Goal: Task Accomplishment & Management: Manage account settings

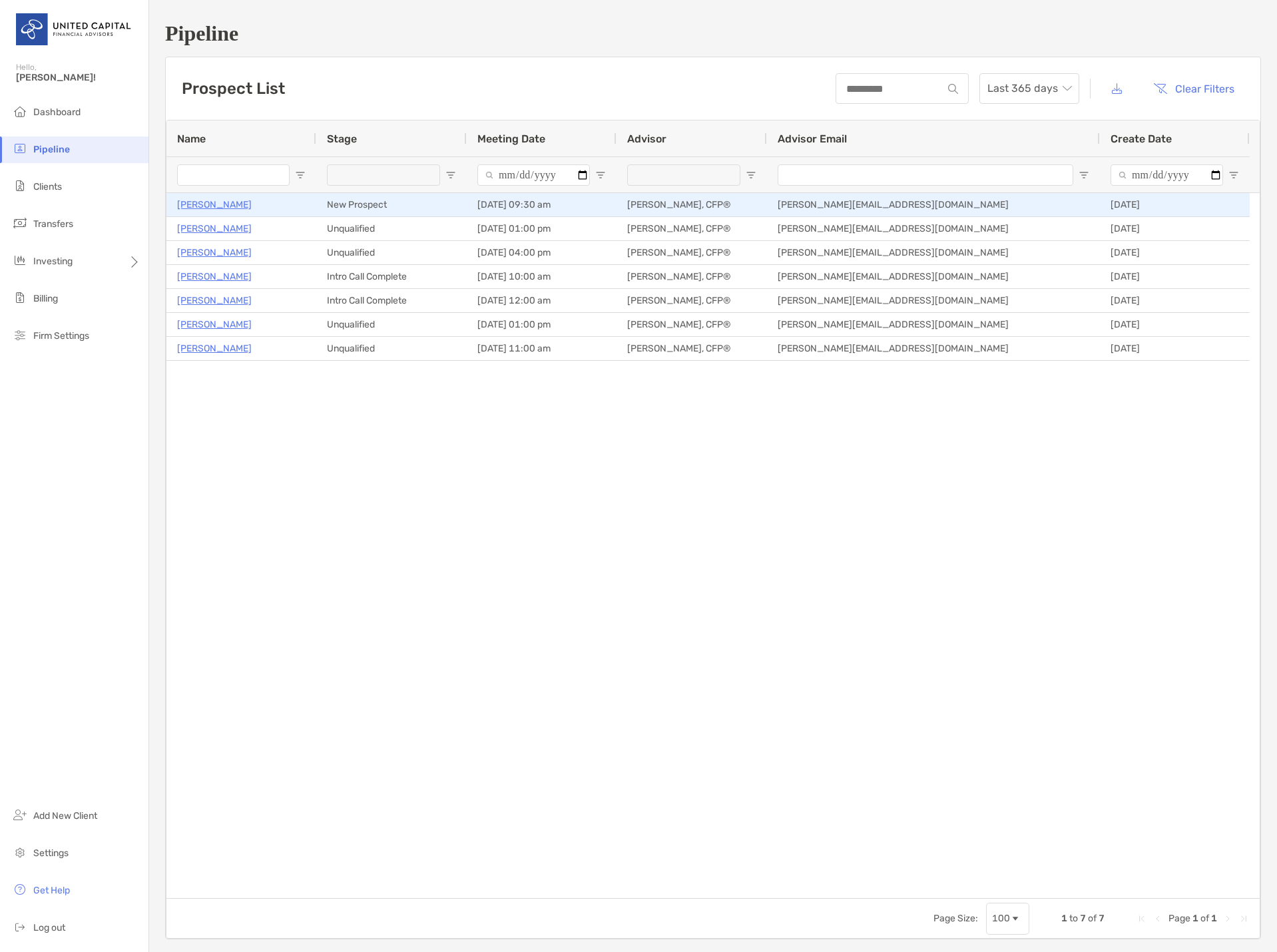
click at [210, 209] on p "[PERSON_NAME]" at bounding box center [214, 205] width 74 height 16
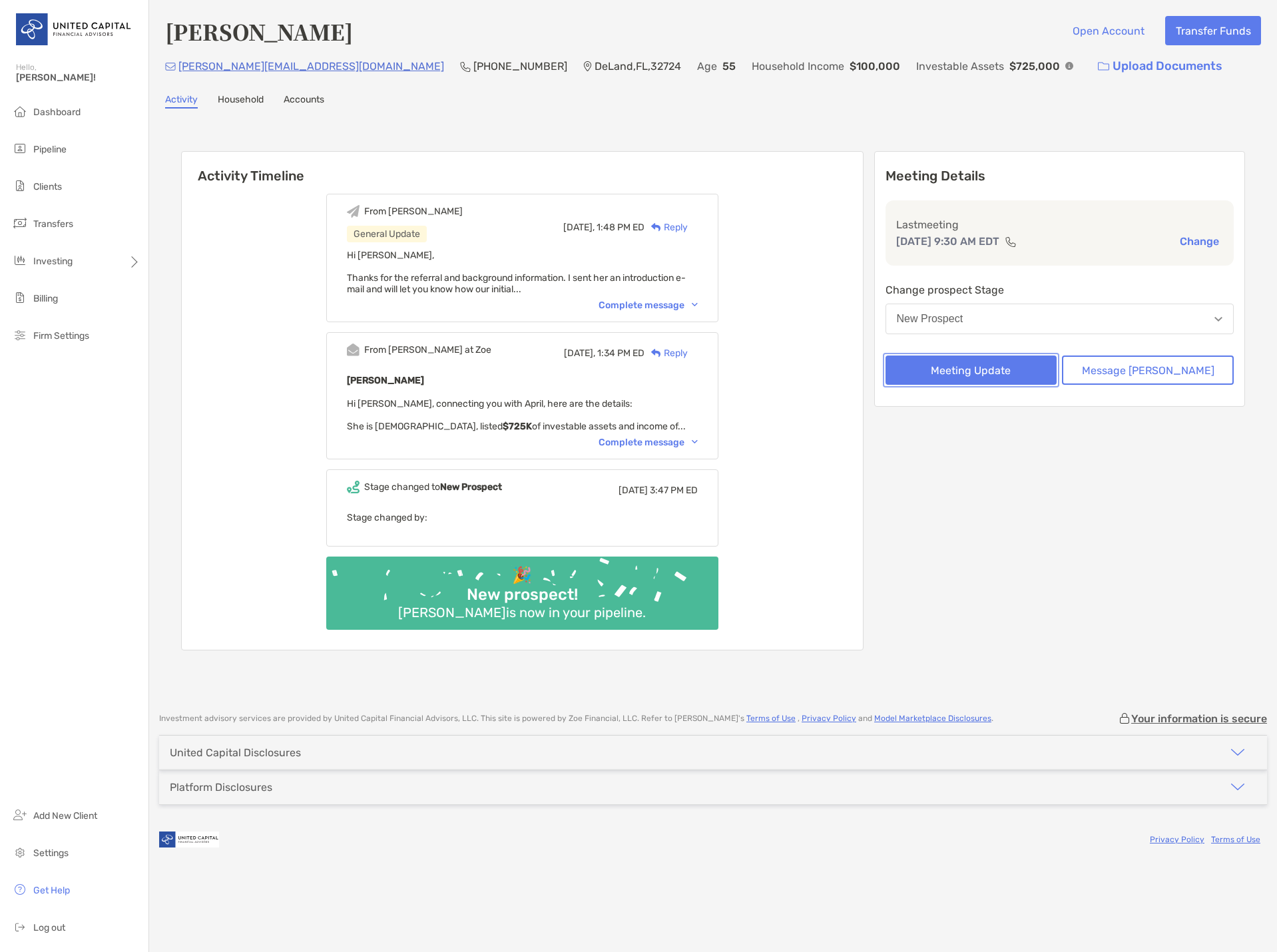
click at [970, 374] on button "Meeting Update" at bounding box center [971, 370] width 172 height 29
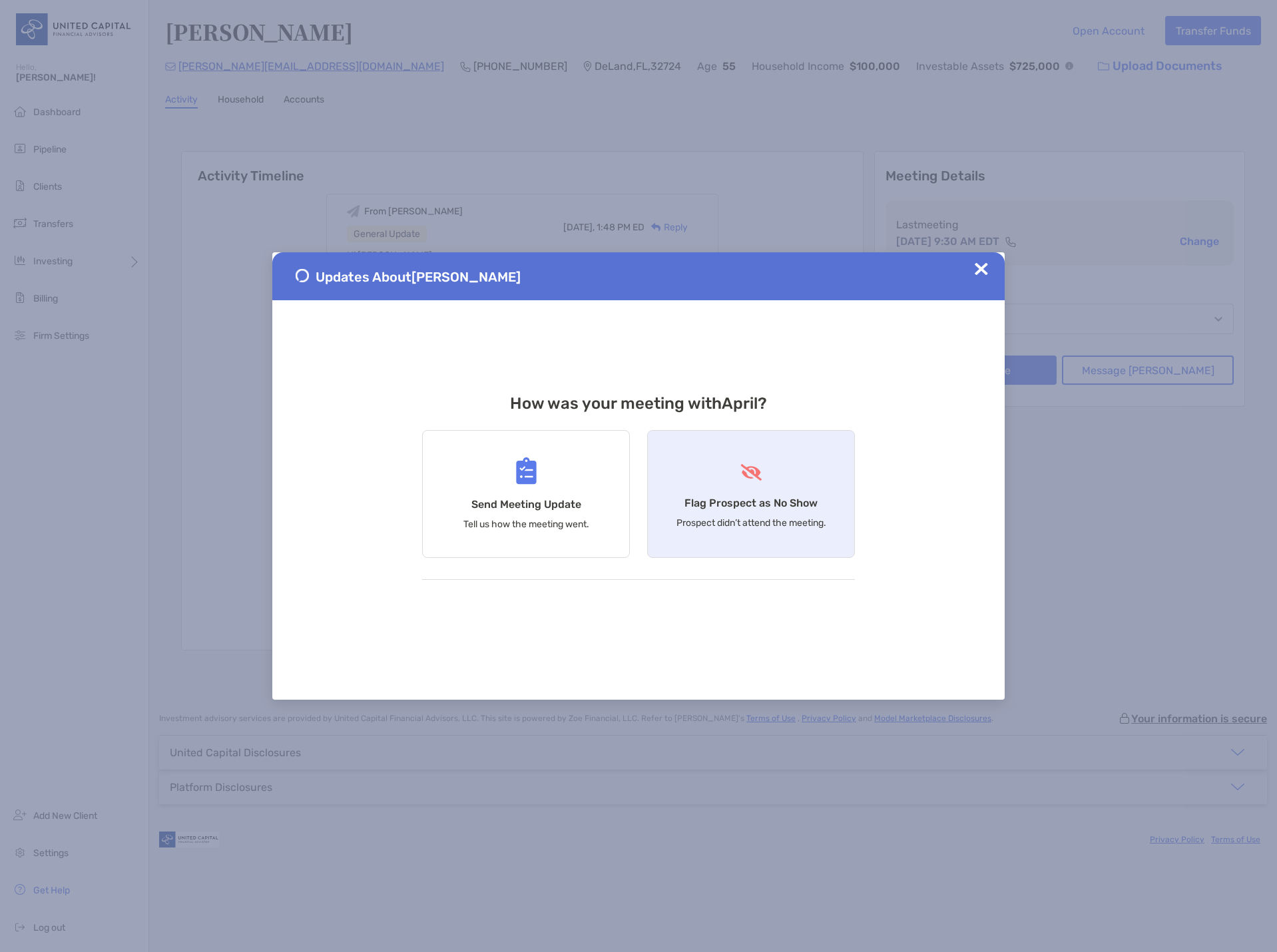
click at [752, 486] on div "Flag Prospect as No Show Prospect didn’t attend the meeting." at bounding box center [751, 494] width 208 height 128
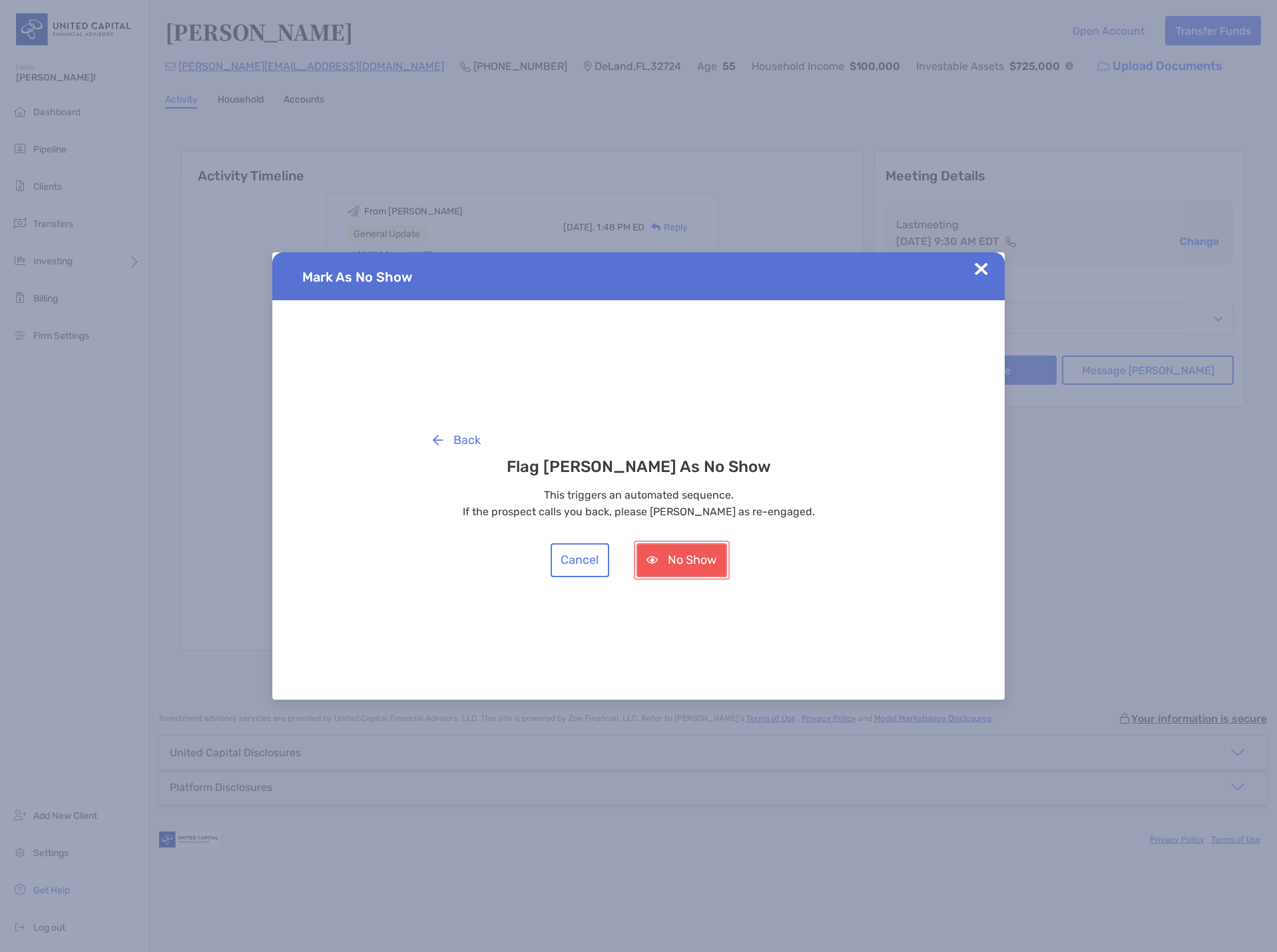
click at [685, 551] on button "No Show" at bounding box center [681, 561] width 90 height 34
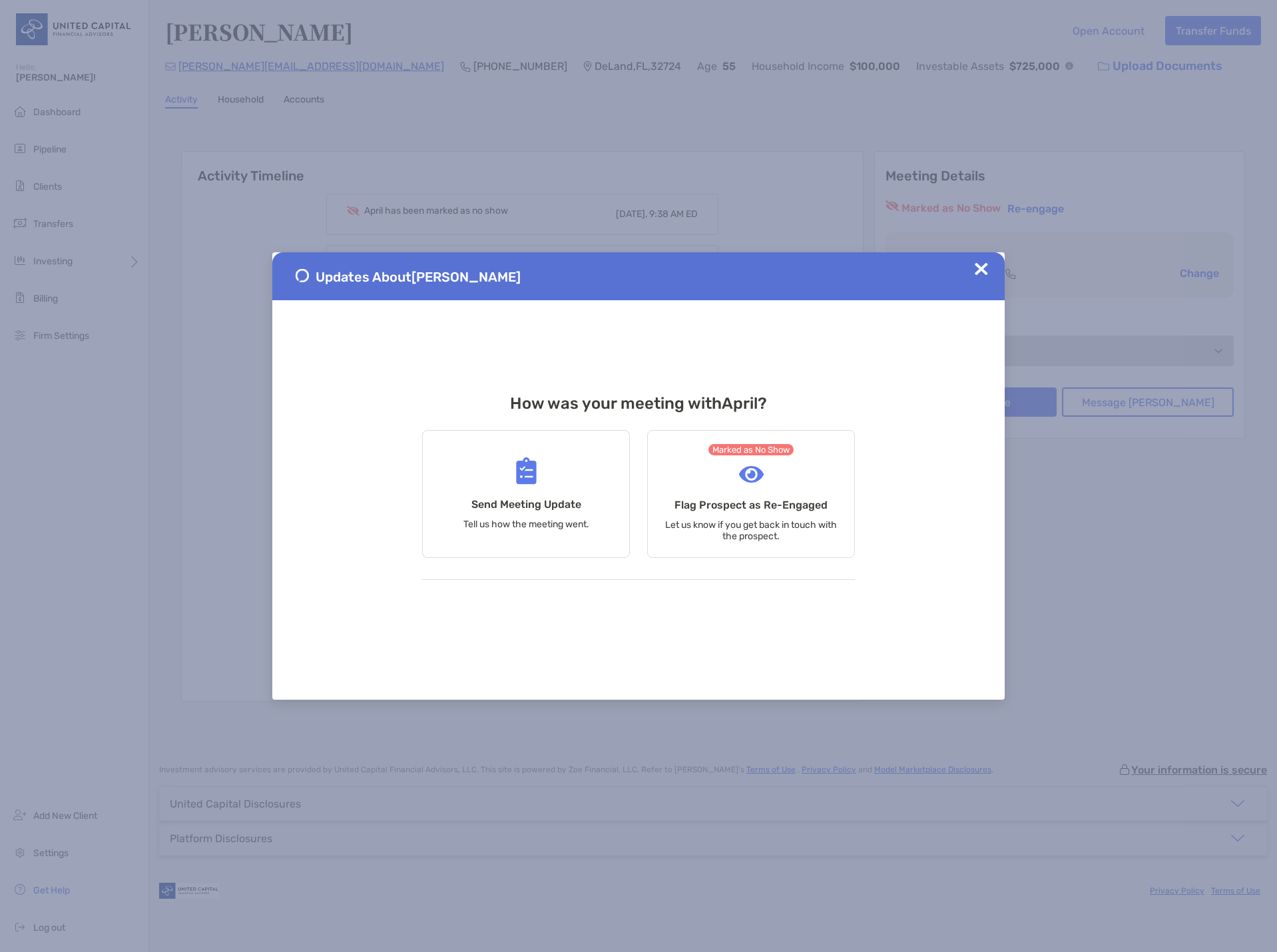
click at [975, 276] on span at bounding box center [981, 276] width 13 height 28
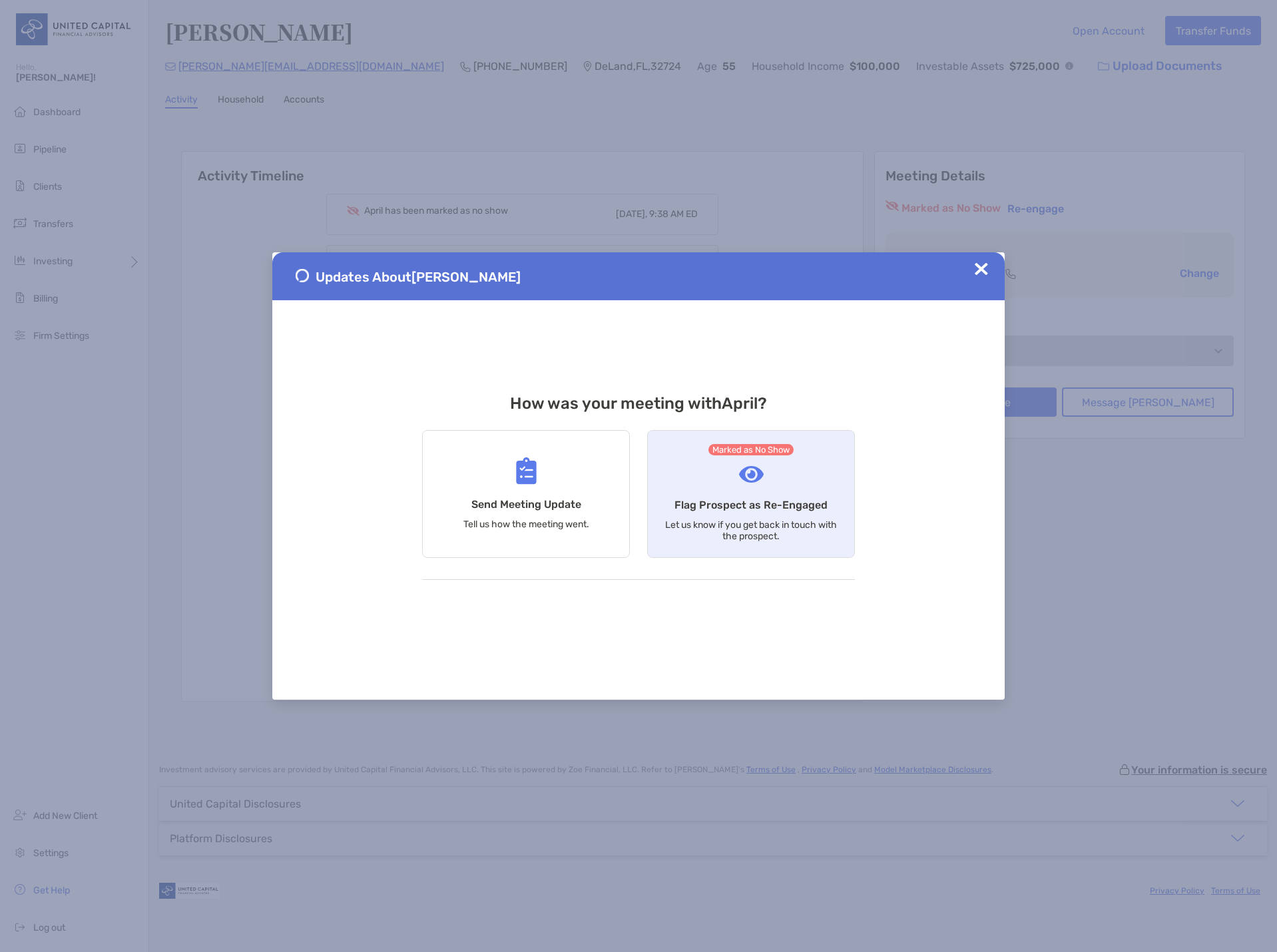
click at [762, 504] on h4 "Flag Prospect as Re-Engaged" at bounding box center [751, 505] width 153 height 13
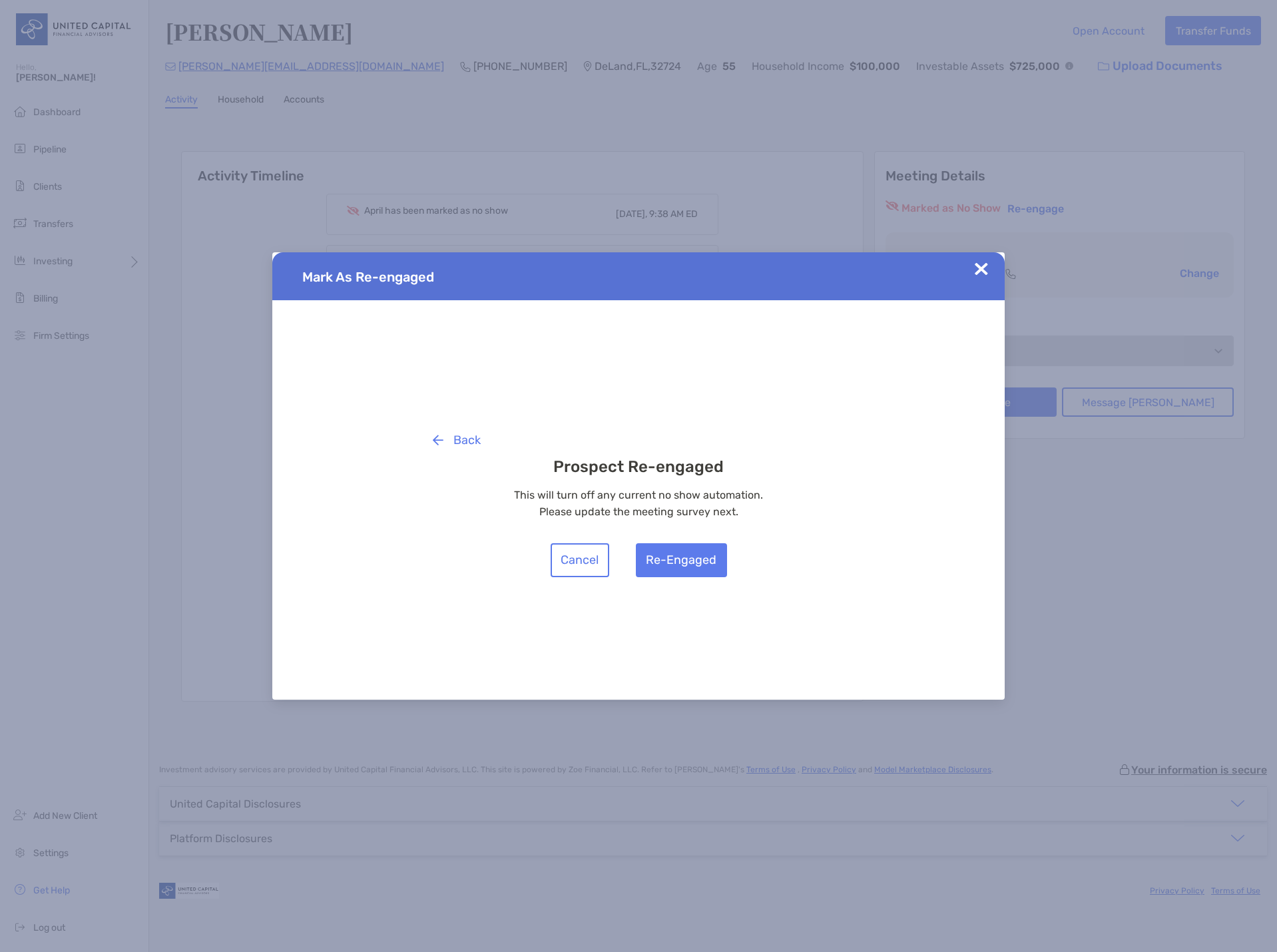
click at [981, 267] on img at bounding box center [981, 269] width 13 height 13
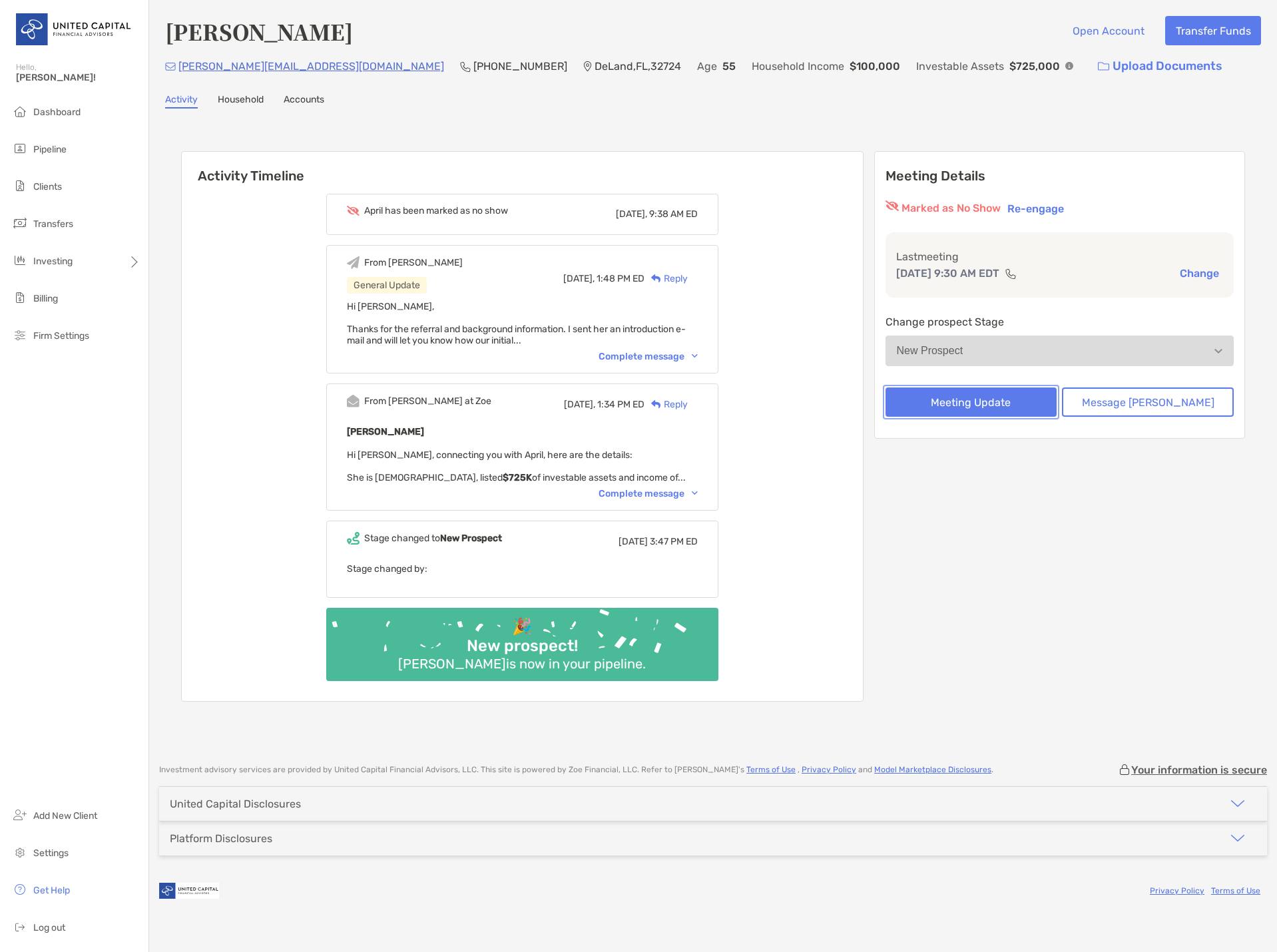
click at [984, 403] on button "Meeting Update" at bounding box center [971, 402] width 172 height 29
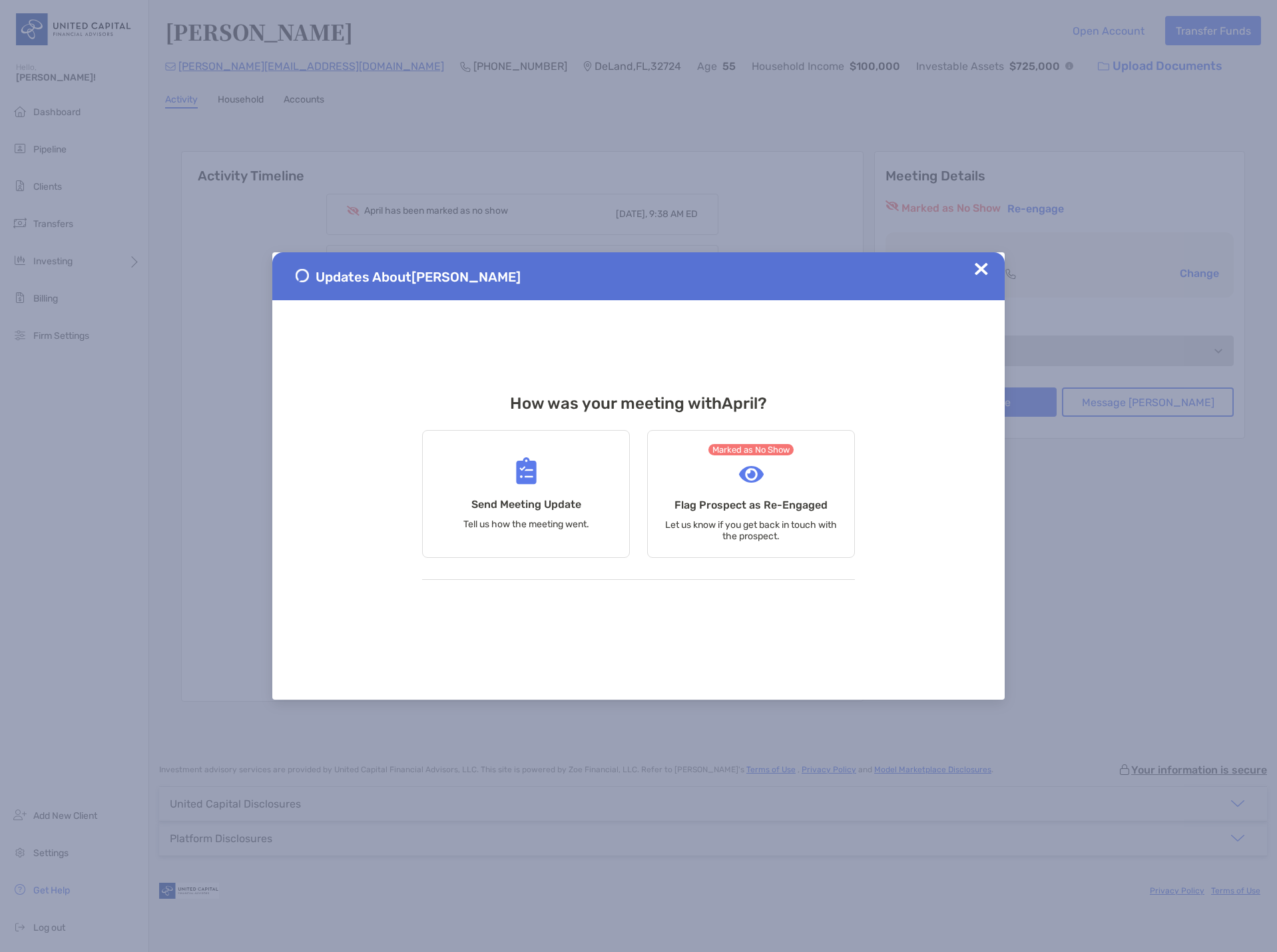
click at [980, 268] on img at bounding box center [981, 269] width 13 height 13
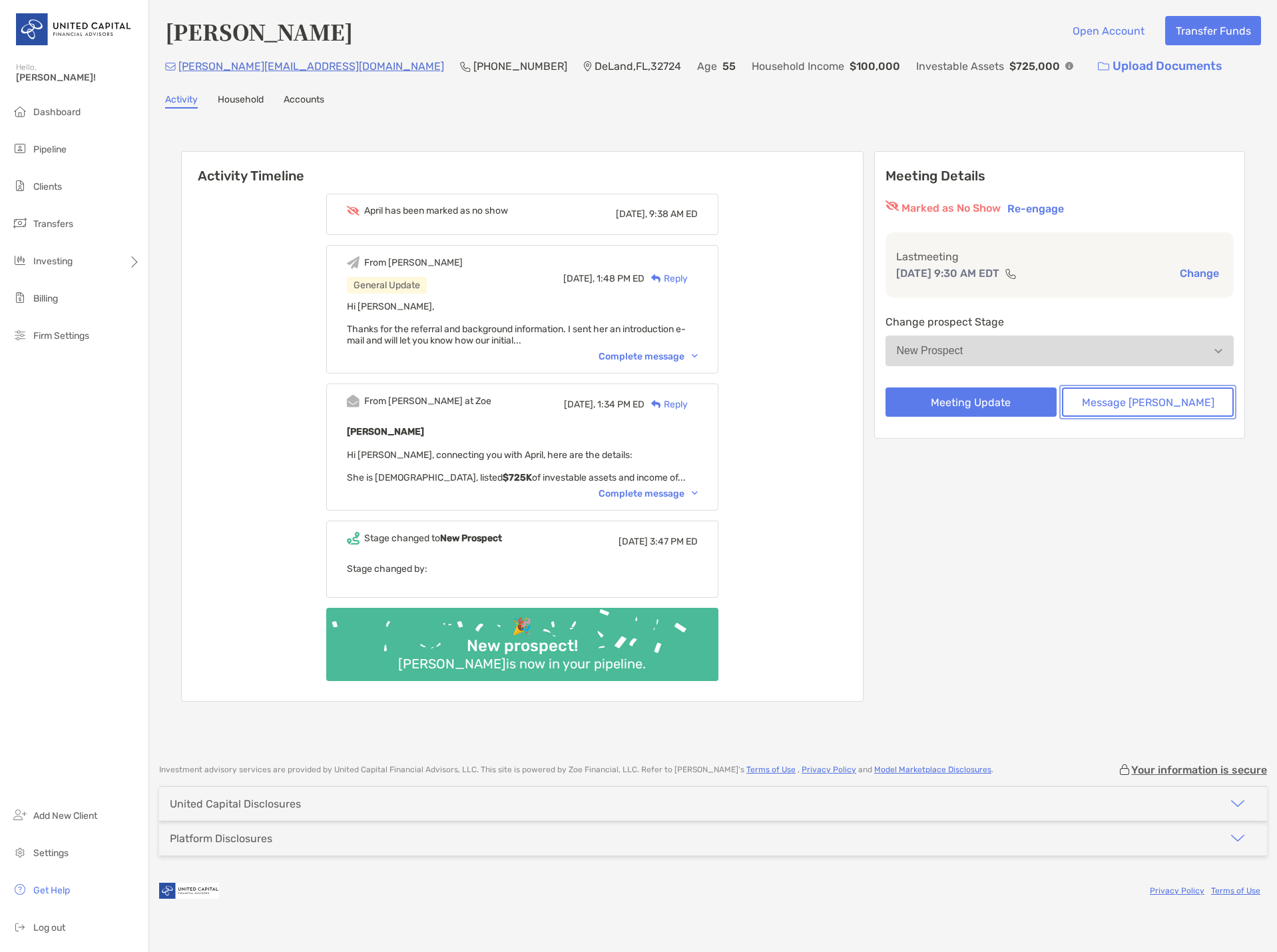
click at [1132, 408] on button "Message Zoe" at bounding box center [1147, 402] width 172 height 29
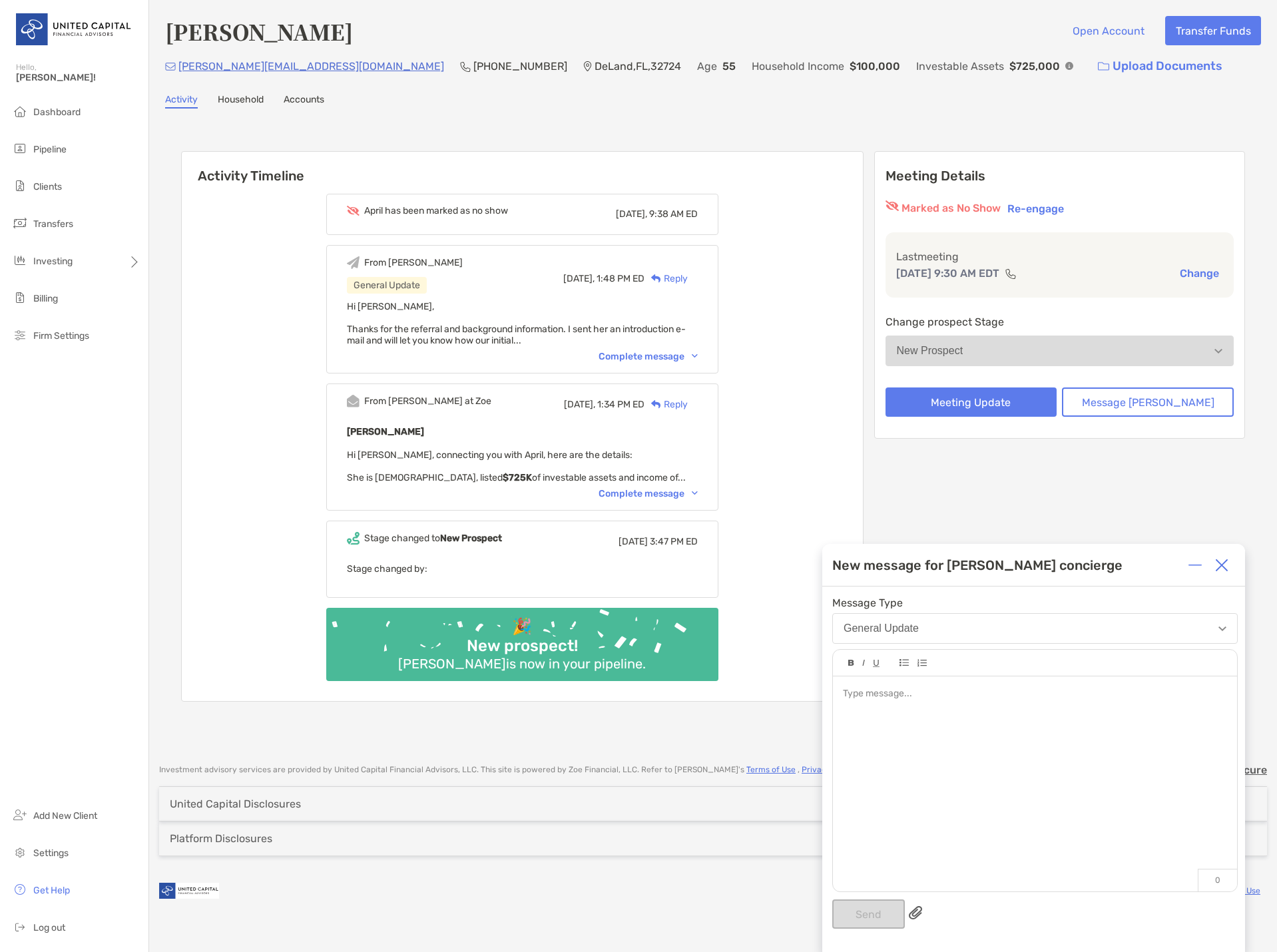
click at [913, 703] on div at bounding box center [1035, 778] width 404 height 202
click at [1222, 569] on img at bounding box center [1222, 565] width 13 height 13
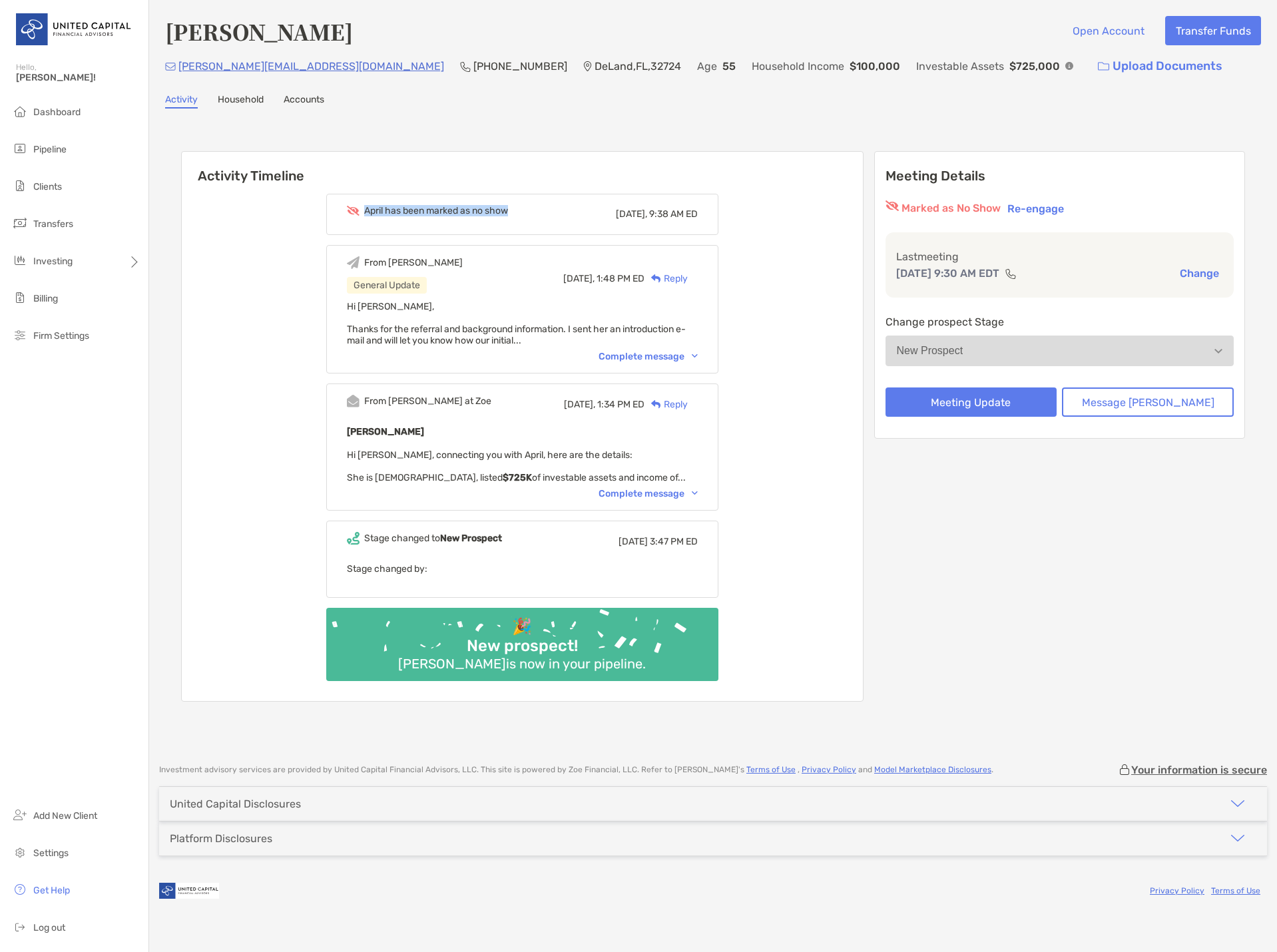
drag, startPoint x: 390, startPoint y: 208, endPoint x: 548, endPoint y: 219, distance: 158.4
click at [548, 219] on div "April has been marked as no show Today, 9:38 AM ED" at bounding box center [522, 214] width 351 height 18
